Goal: Information Seeking & Learning: Learn about a topic

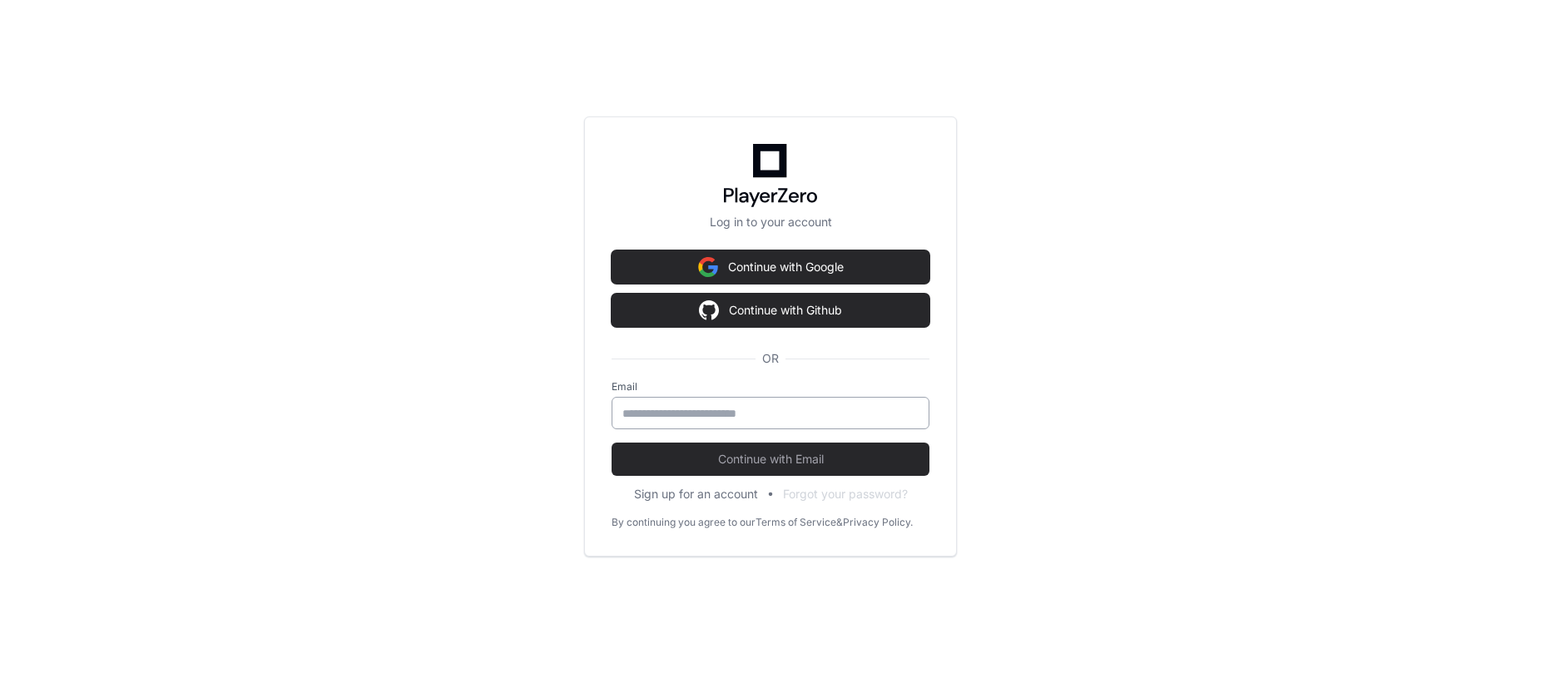
click at [770, 414] on input "email" at bounding box center [770, 413] width 296 height 17
type input "**********"
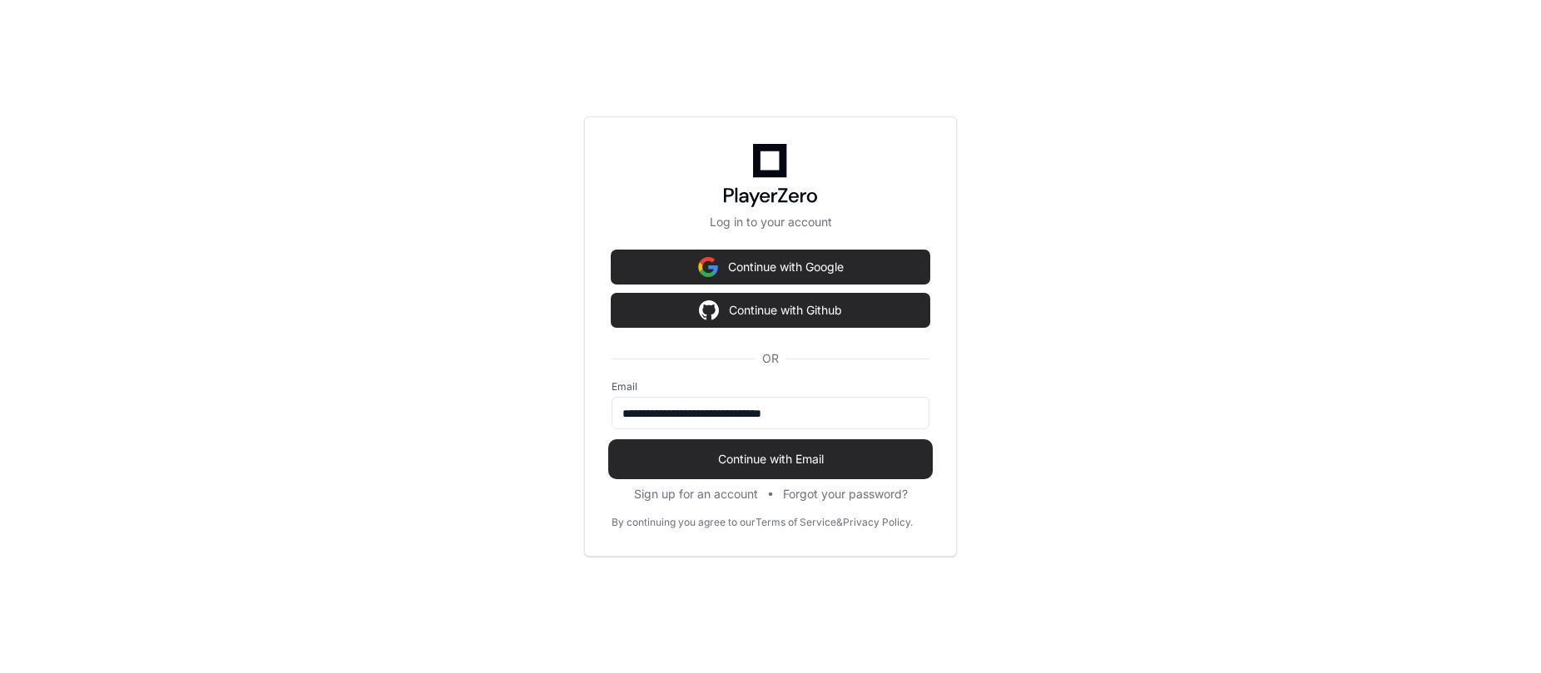
click at [791, 454] on span "Continue with Email" at bounding box center [771, 459] width 318 height 17
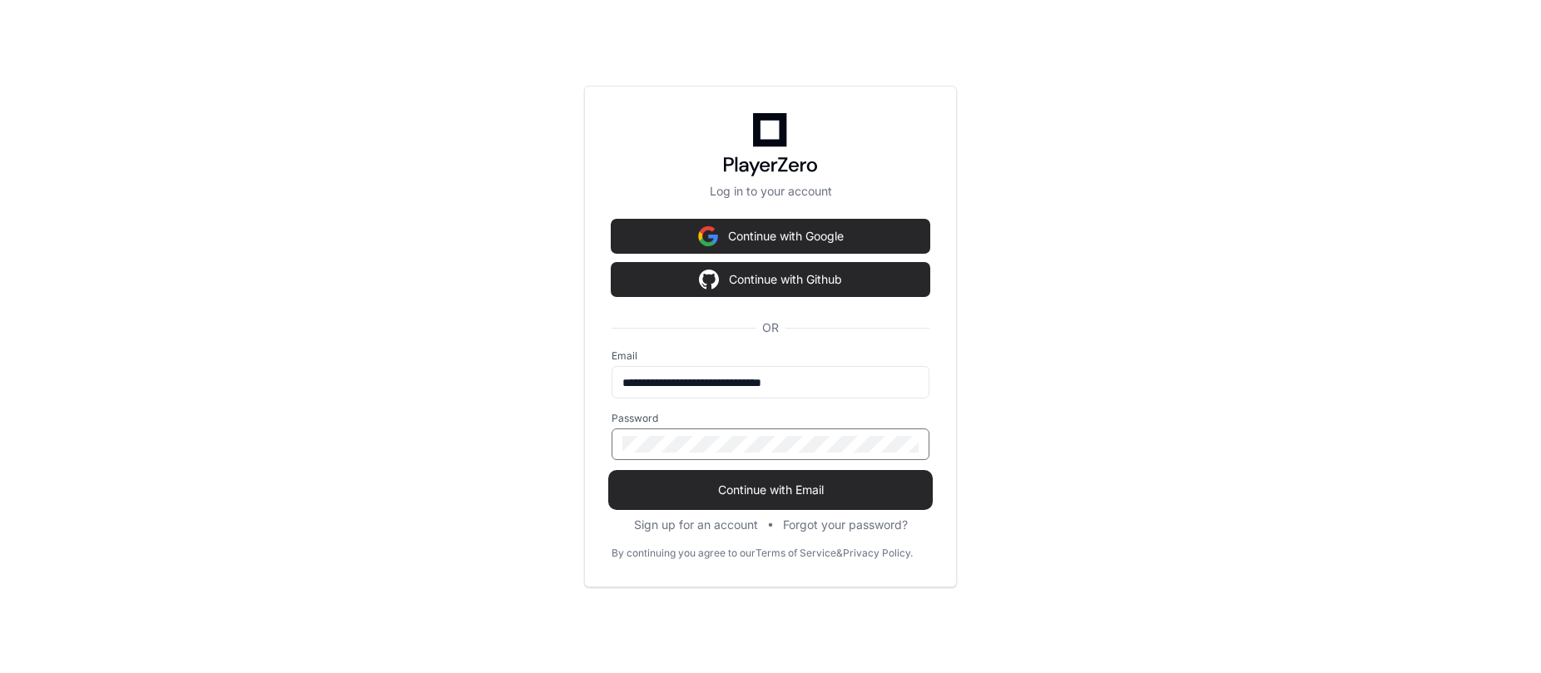
click at [805, 489] on span "Continue with Email" at bounding box center [771, 490] width 318 height 17
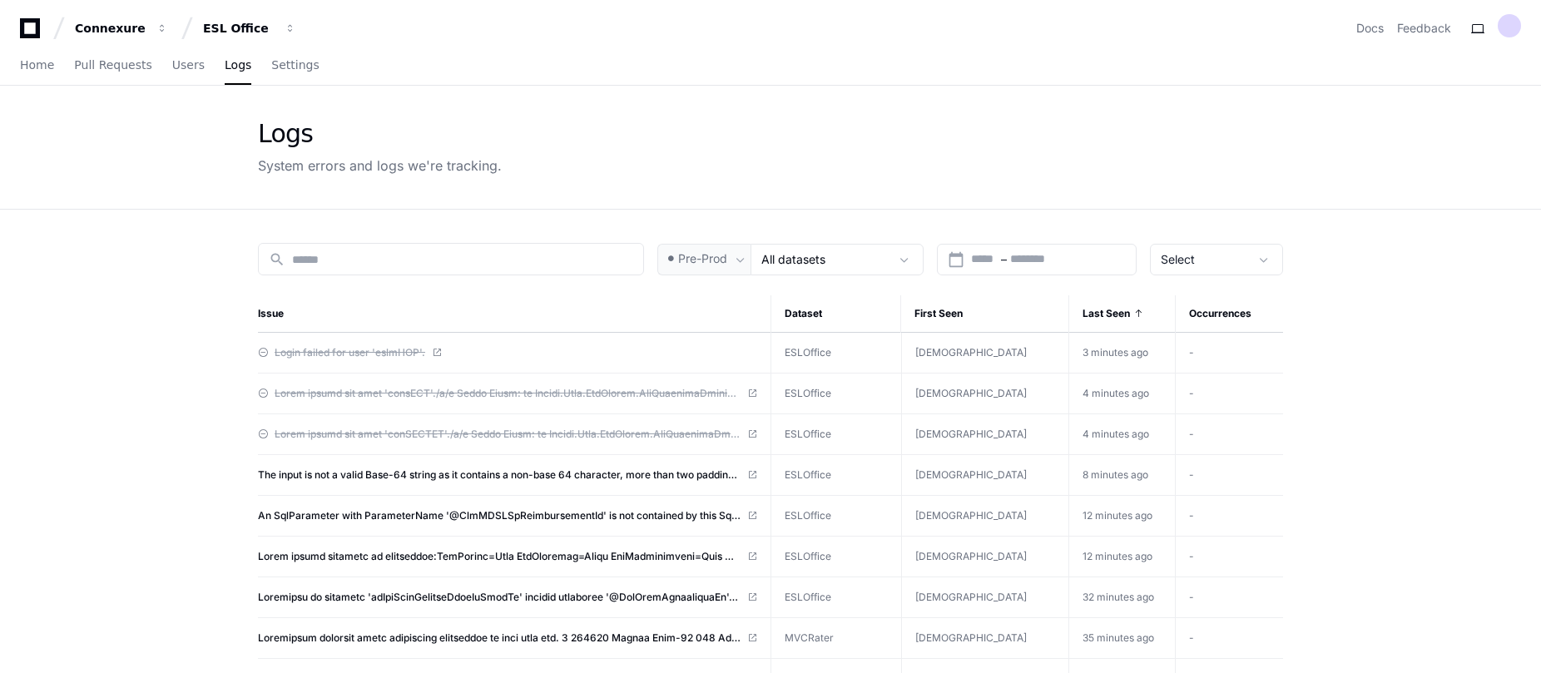
click at [586, 119] on div "Logs System errors and logs we're tracking." at bounding box center [770, 147] width 1025 height 57
click at [757, 477] on span at bounding box center [752, 475] width 10 height 10
click at [632, 146] on div "Logs System errors and logs we're tracking." at bounding box center [770, 147] width 1025 height 57
click at [811, 148] on div "Logs System errors and logs we're tracking." at bounding box center [770, 147] width 1025 height 57
click at [641, 100] on div "Logs System errors and logs we're tracking." at bounding box center [770, 147] width 1065 height 123
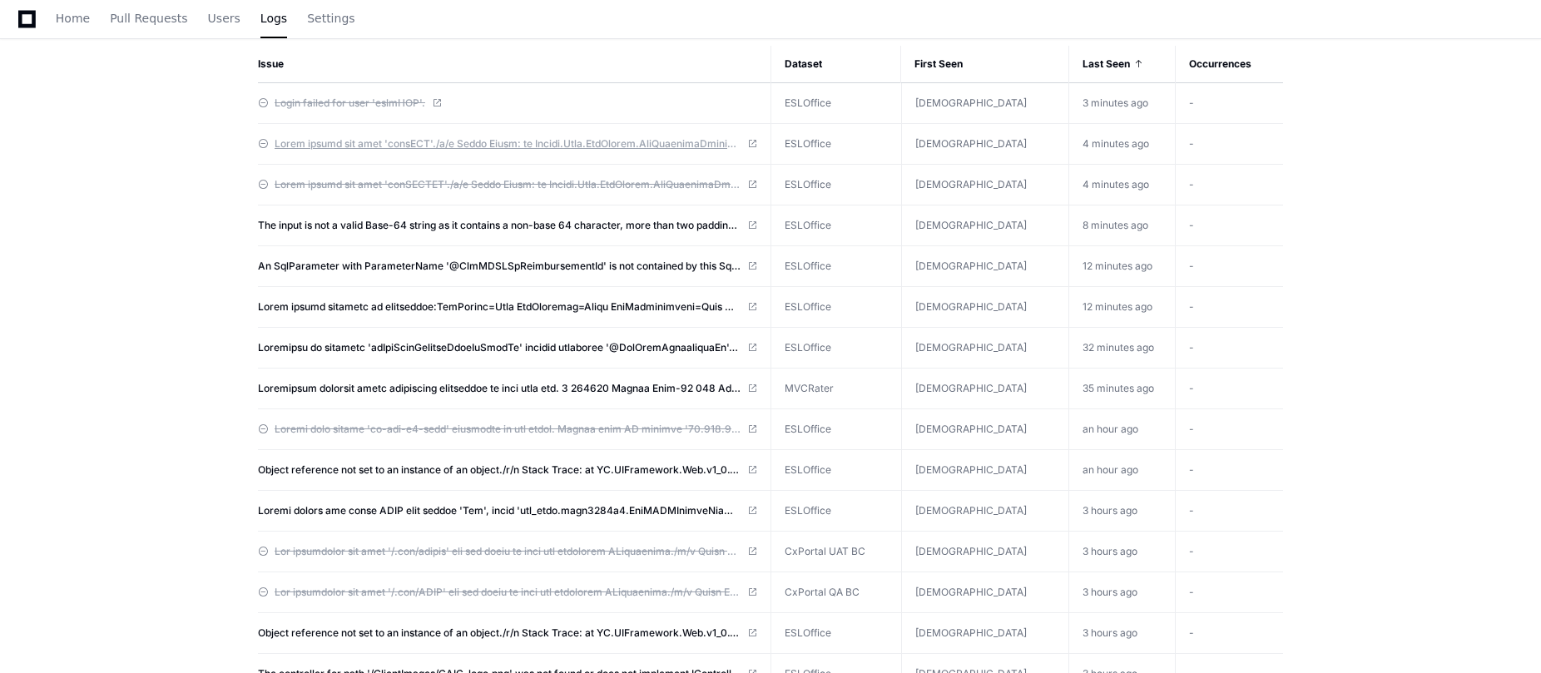
scroll to position [166, 0]
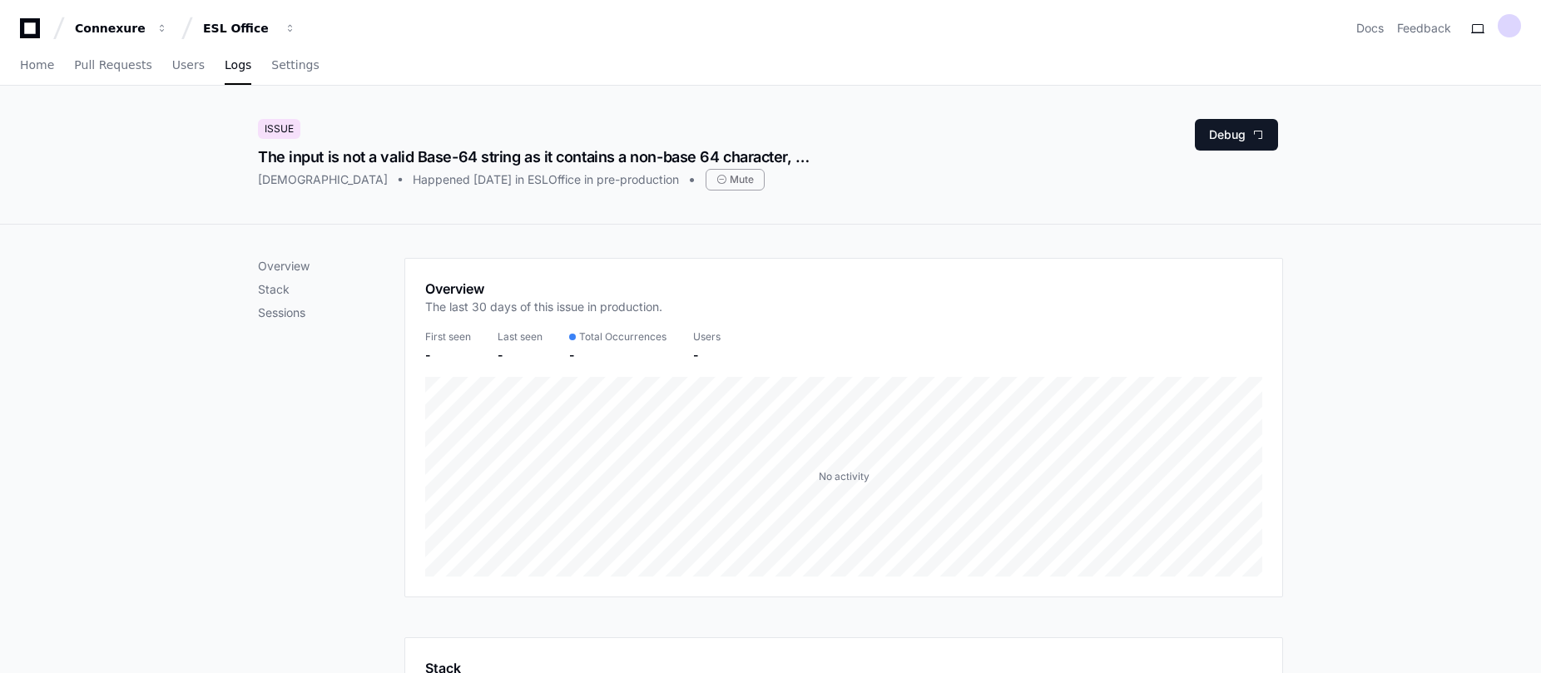
drag, startPoint x: 905, startPoint y: 295, endPoint x: 926, endPoint y: 265, distance: 36.5
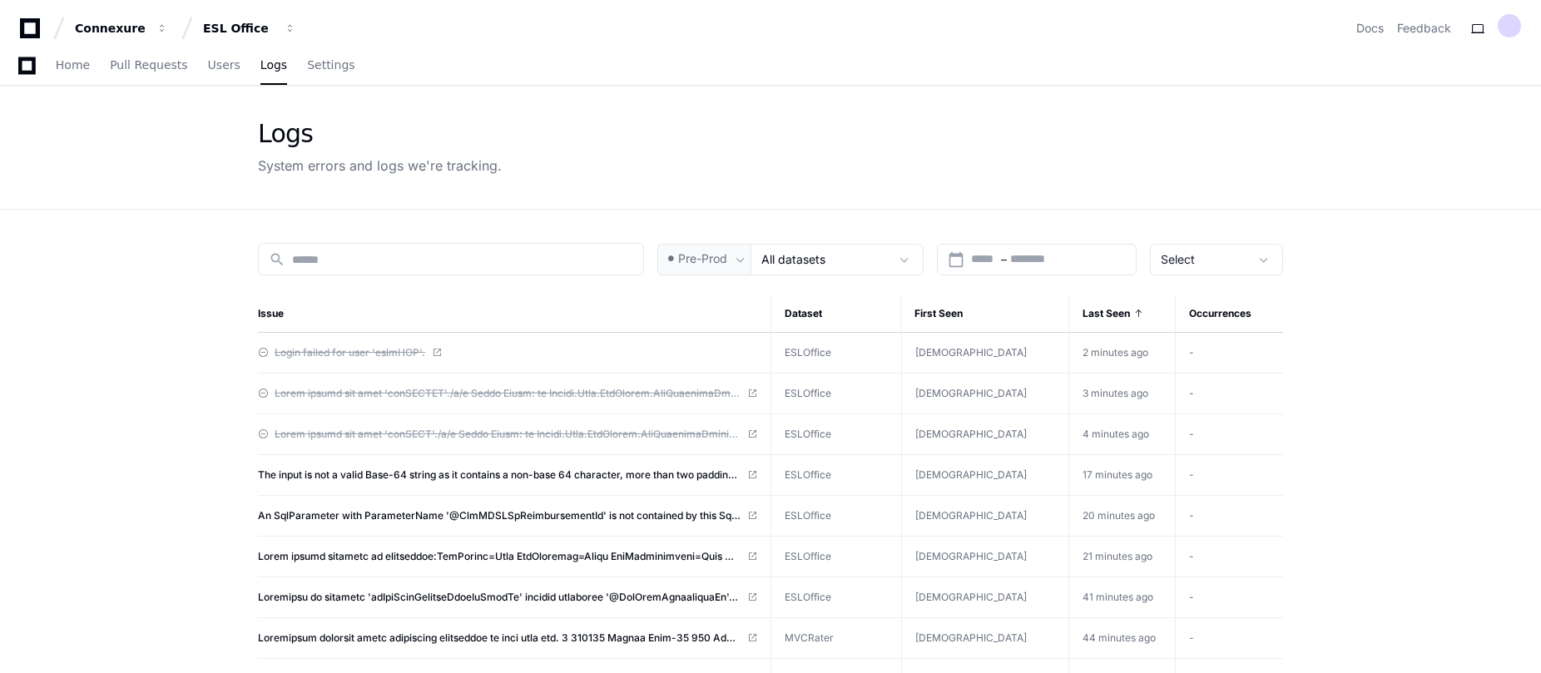
scroll to position [83, 0]
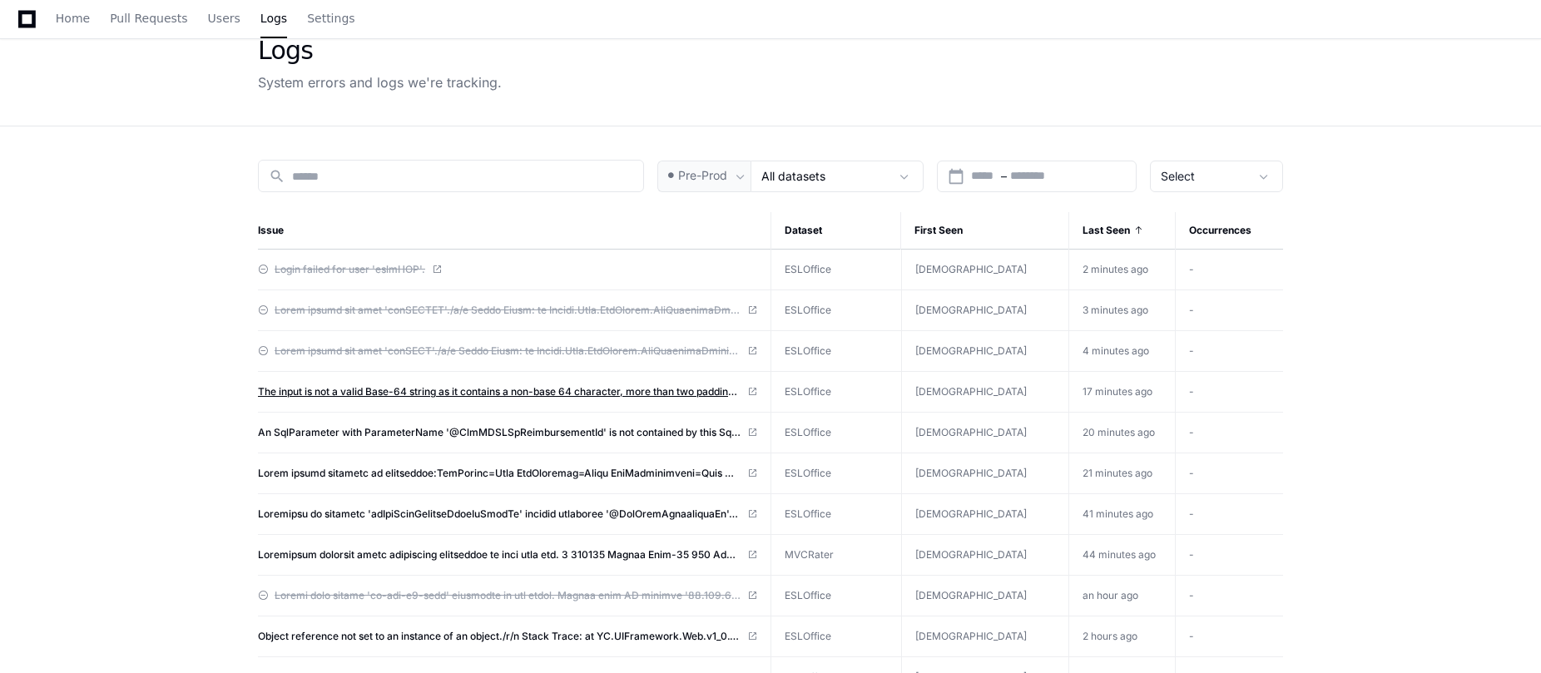
click at [477, 389] on span "The input is not a valid Base-64 string as it contains a non-base 64 character,…" at bounding box center [499, 391] width 483 height 13
click at [1338, 325] on app-issue-list-page "Logs System errors and logs we're tracking. search Pre-Prod All datasets calend…" at bounding box center [770, 667] width 1541 height 1331
click at [1076, 65] on div "Logs System errors and logs we're tracking." at bounding box center [770, 64] width 1025 height 57
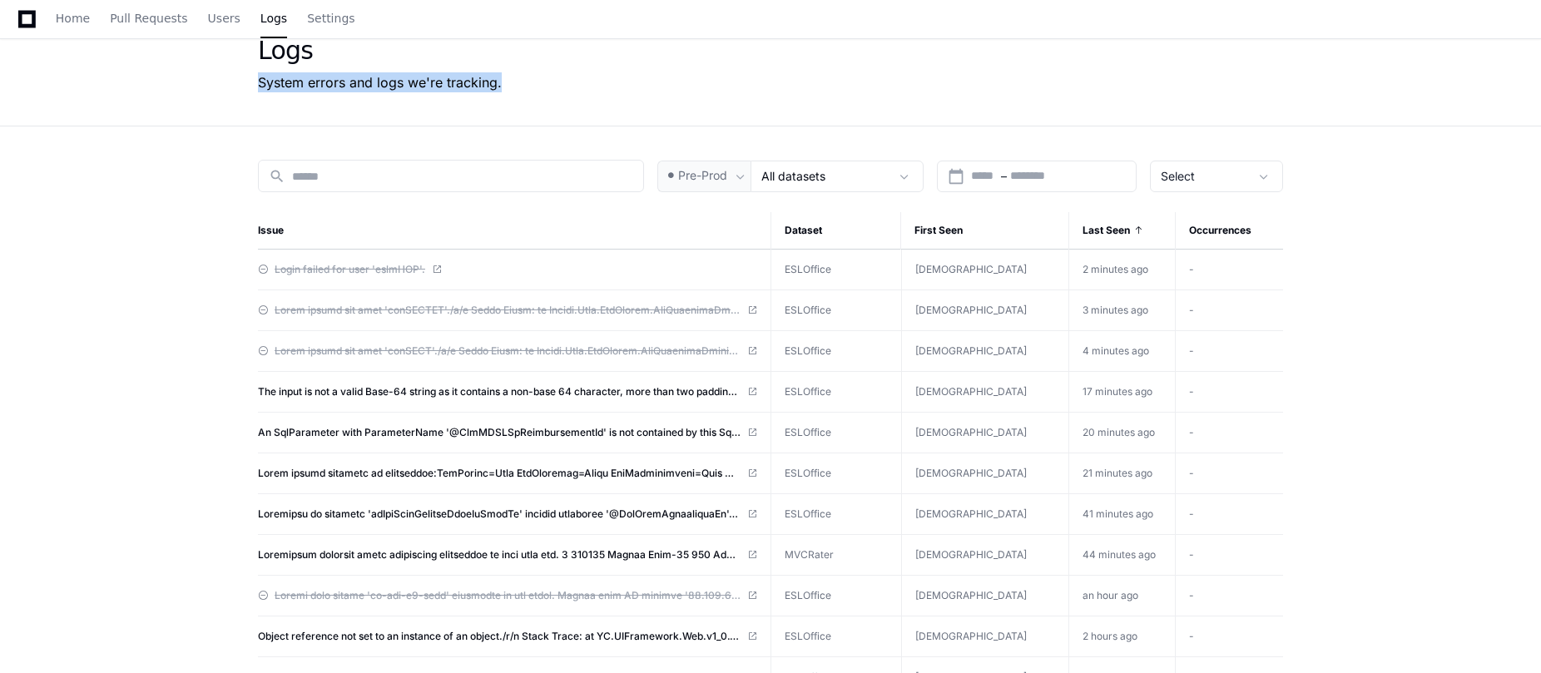
click at [586, 97] on div "Logs System errors and logs we're tracking." at bounding box center [770, 63] width 1065 height 123
click at [179, 156] on app-issue-list-page "Logs System errors and logs we're tracking. search Pre-Prod All datasets calend…" at bounding box center [770, 667] width 1541 height 1331
